Goal: Task Accomplishment & Management: Manage account settings

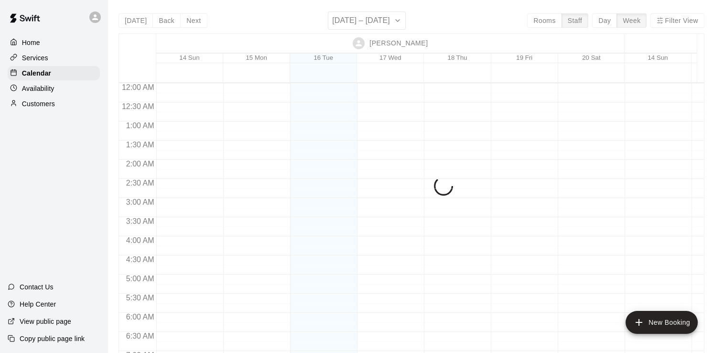
scroll to position [551, 0]
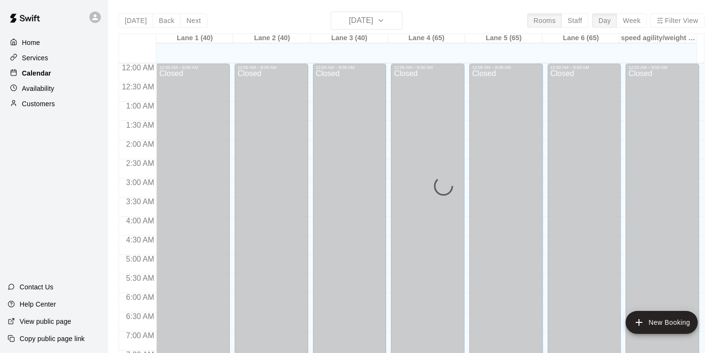
scroll to position [588, 0]
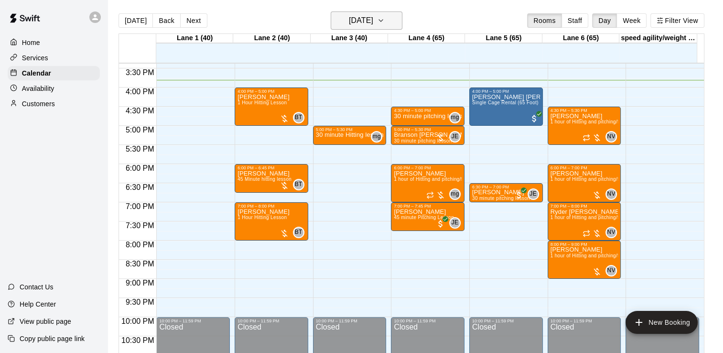
click at [349, 22] on h6 "[DATE]" at bounding box center [361, 20] width 24 height 13
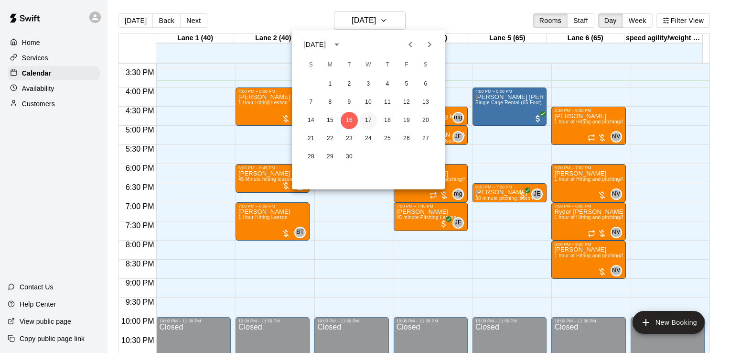
click at [367, 113] on button "17" at bounding box center [368, 120] width 17 height 17
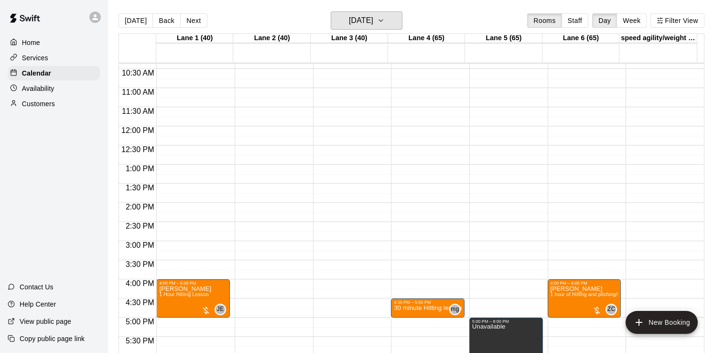
scroll to position [396, 0]
click at [349, 22] on h6 "[DATE]" at bounding box center [361, 20] width 24 height 13
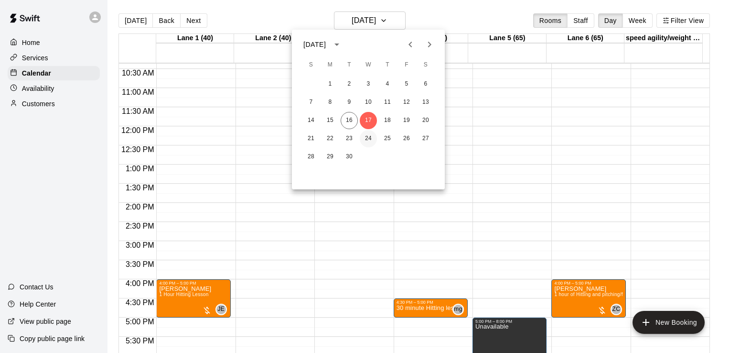
click at [369, 142] on button "24" at bounding box center [368, 138] width 17 height 17
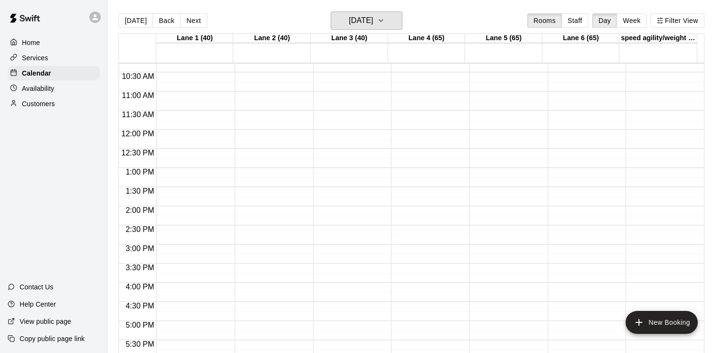
scroll to position [393, 0]
click at [361, 22] on h6 "[DATE]" at bounding box center [361, 20] width 24 height 13
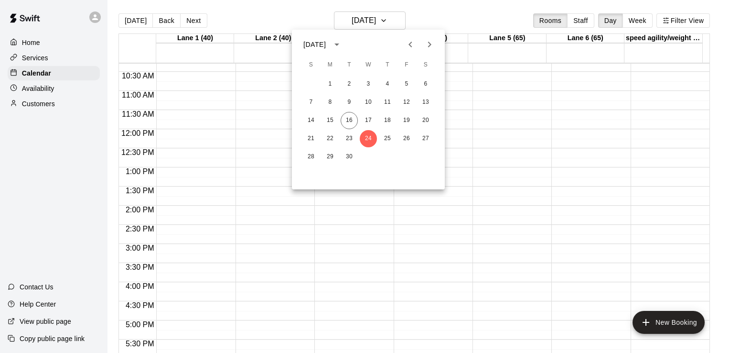
click at [575, 25] on div at bounding box center [365, 176] width 730 height 353
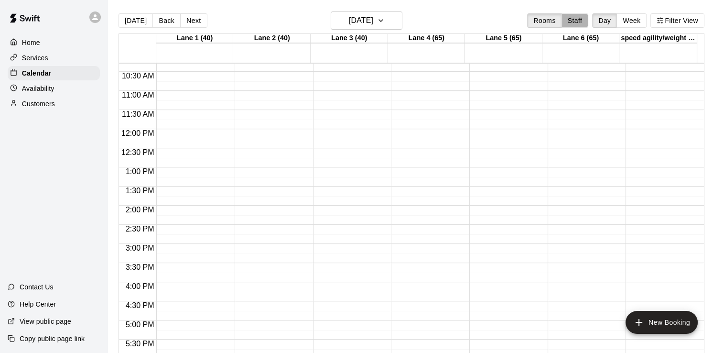
click at [575, 25] on button "Staff" at bounding box center [574, 20] width 27 height 14
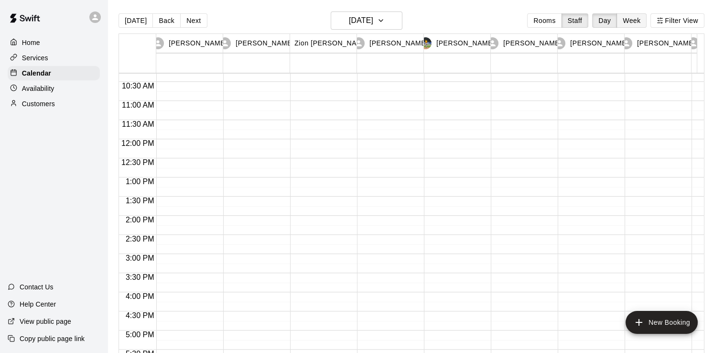
click at [639, 18] on button "Week" at bounding box center [631, 20] width 30 height 14
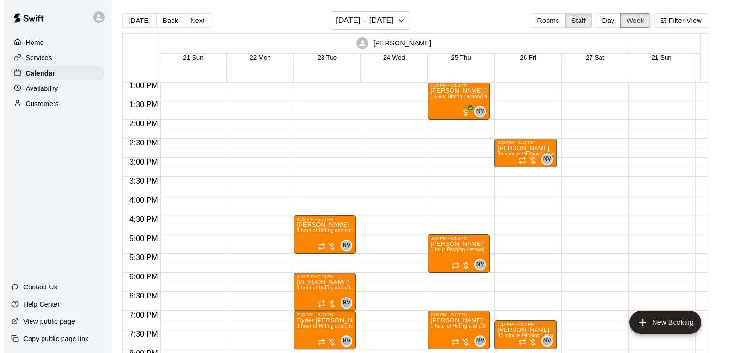
scroll to position [499, 0]
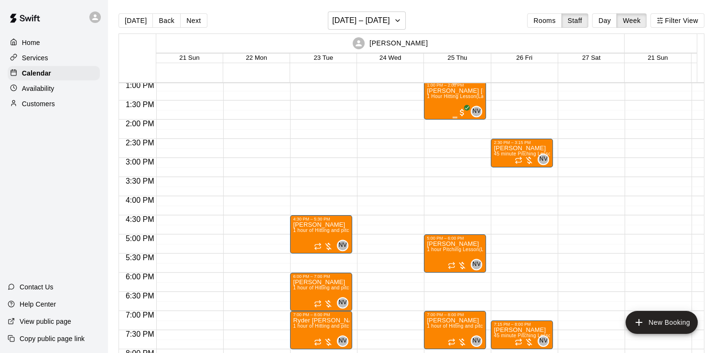
click at [434, 104] on div "[PERSON_NAME] [PERSON_NAME] 1 Hour Hitting Lesson (Lane 1 (40))" at bounding box center [455, 263] width 56 height 353
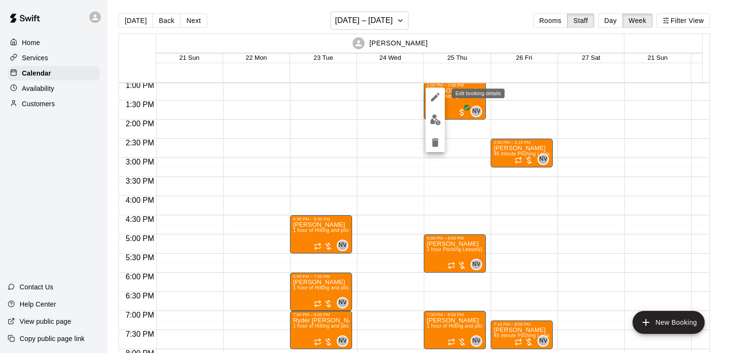
click at [433, 97] on icon "edit" at bounding box center [435, 97] width 9 height 9
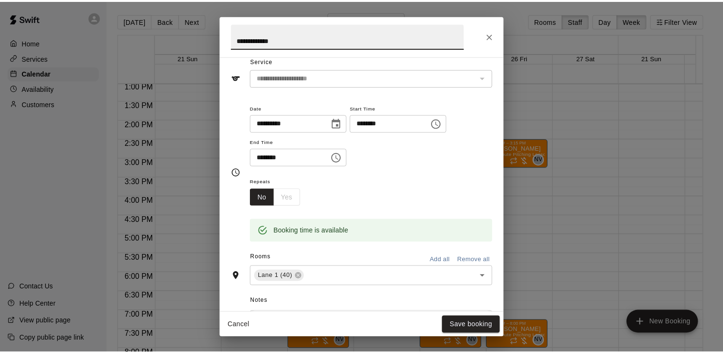
scroll to position [36, 0]
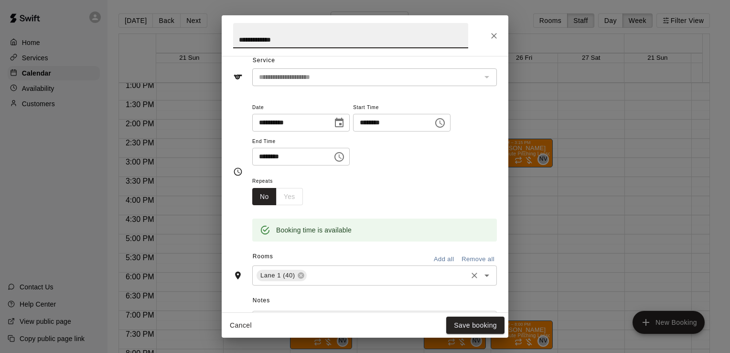
click at [361, 279] on input "text" at bounding box center [387, 276] width 158 height 12
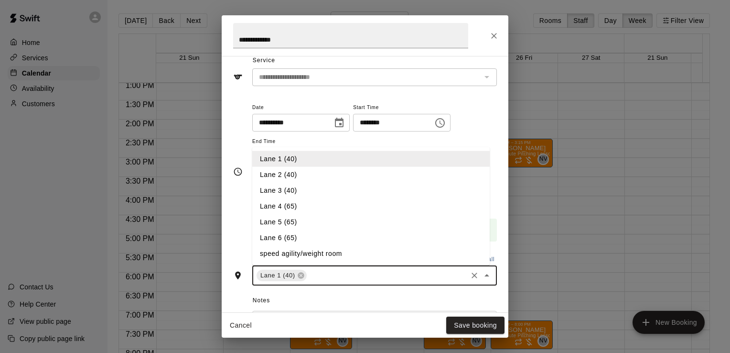
click at [310, 237] on li "Lane 6 (65)" at bounding box center [370, 238] width 237 height 16
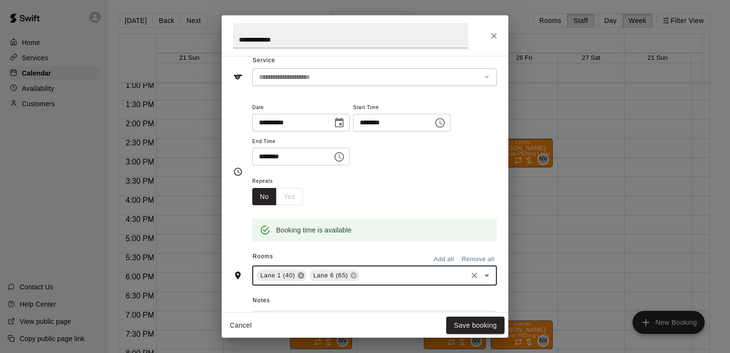
click at [302, 274] on icon at bounding box center [301, 275] width 6 height 6
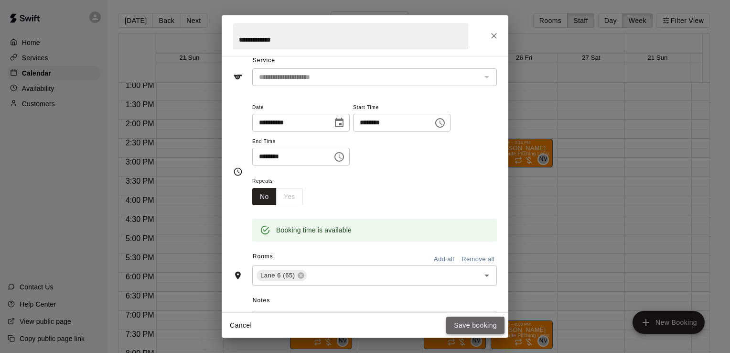
click at [466, 328] on button "Save booking" at bounding box center [475, 325] width 58 height 18
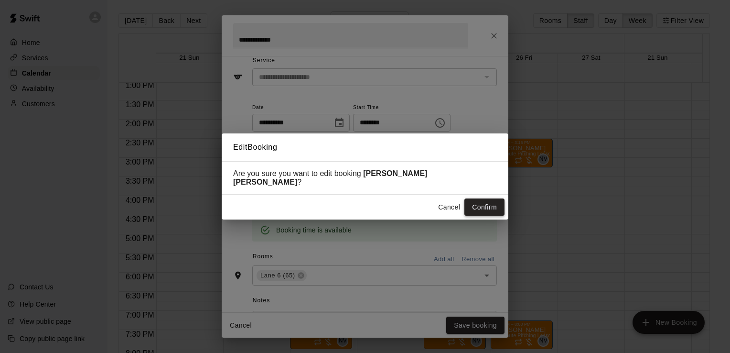
click at [490, 208] on button "Confirm" at bounding box center [484, 207] width 40 height 18
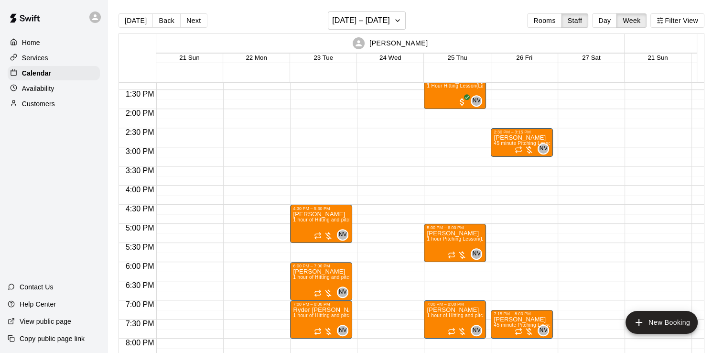
scroll to position [510, 0]
